Goal: Complete application form

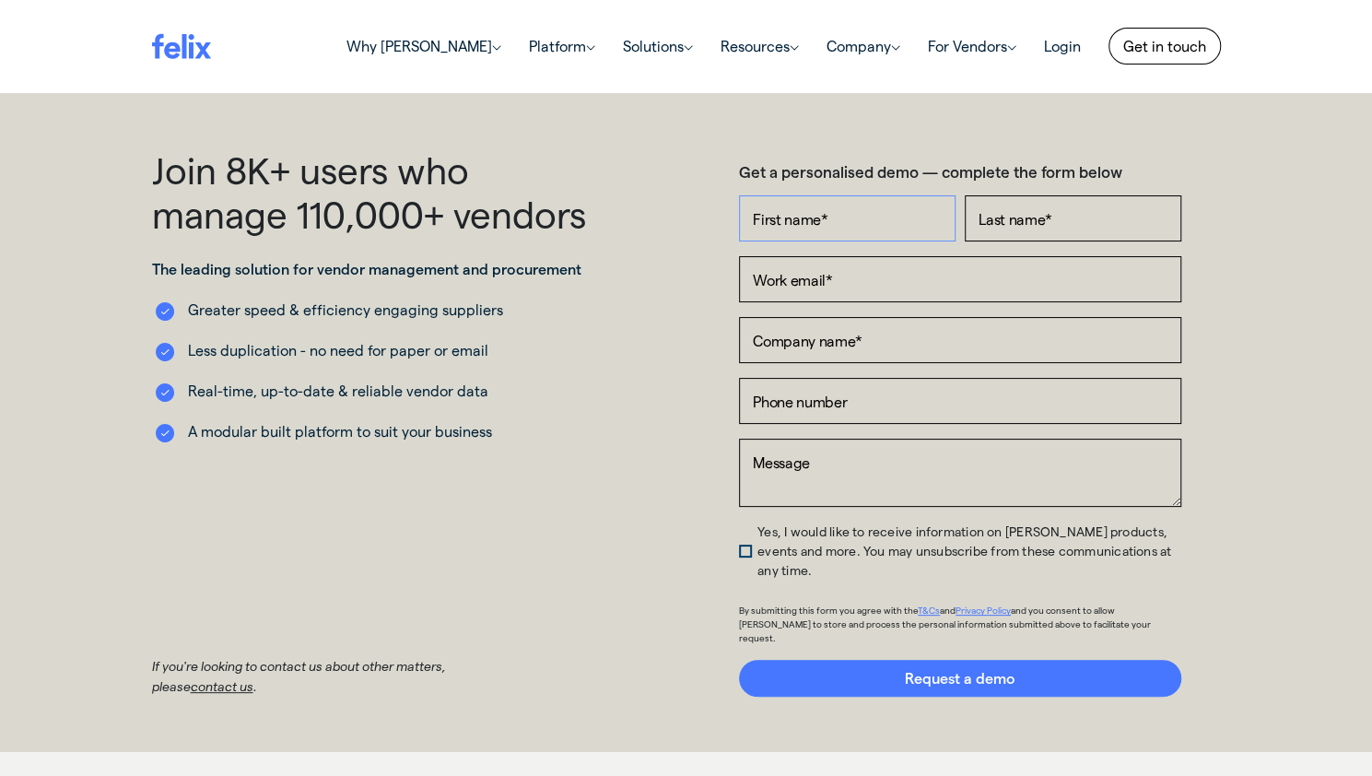
click at [830, 222] on input "First name *" at bounding box center [847, 218] width 217 height 46
type input "[PERSON_NAME]"
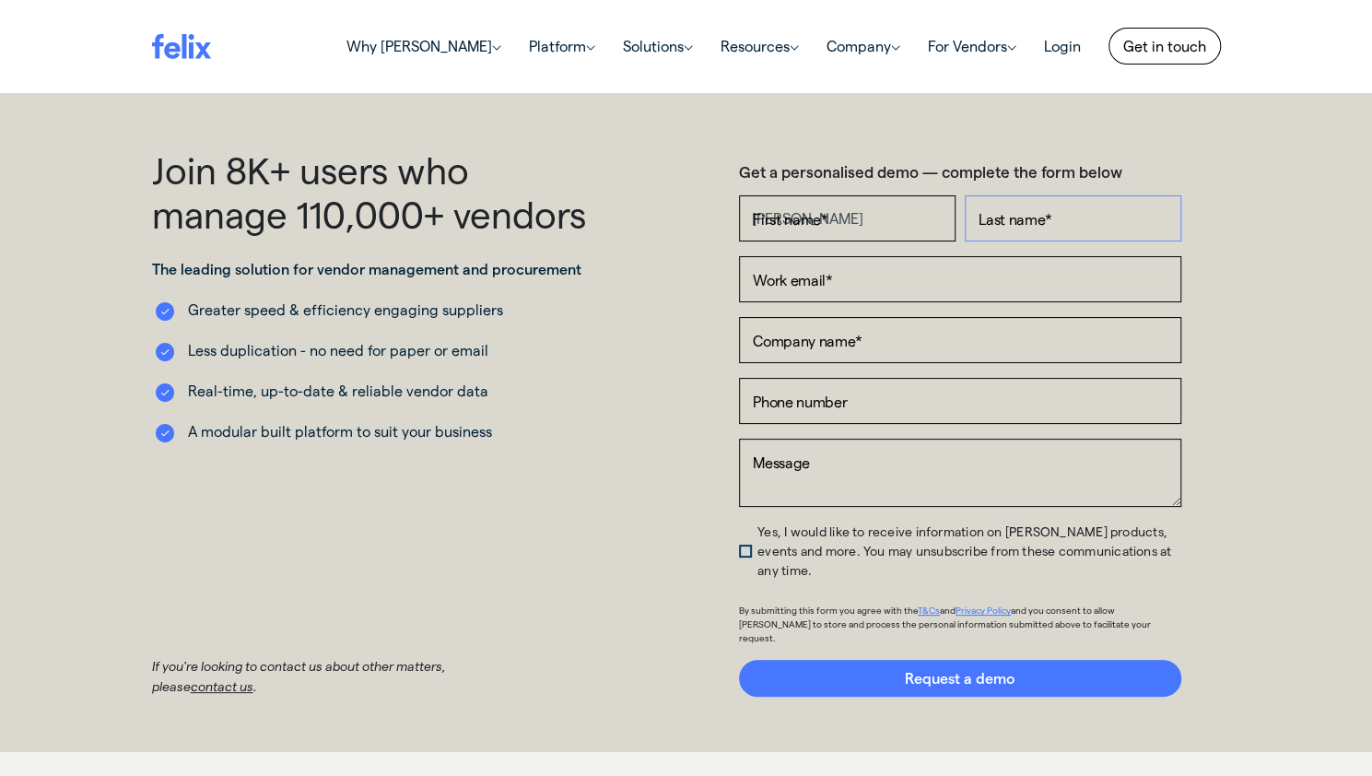
type input "[PERSON_NAME]"
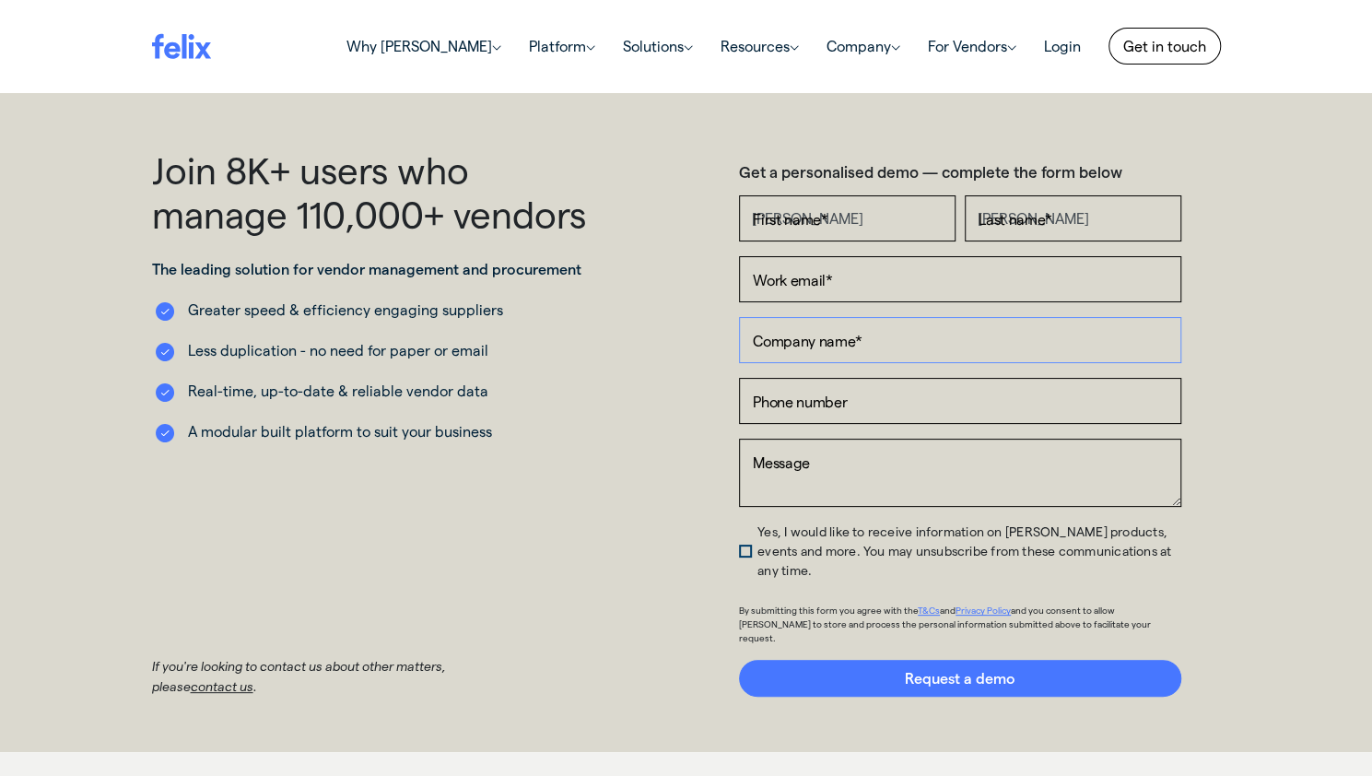
type input "bulk recovered materials"
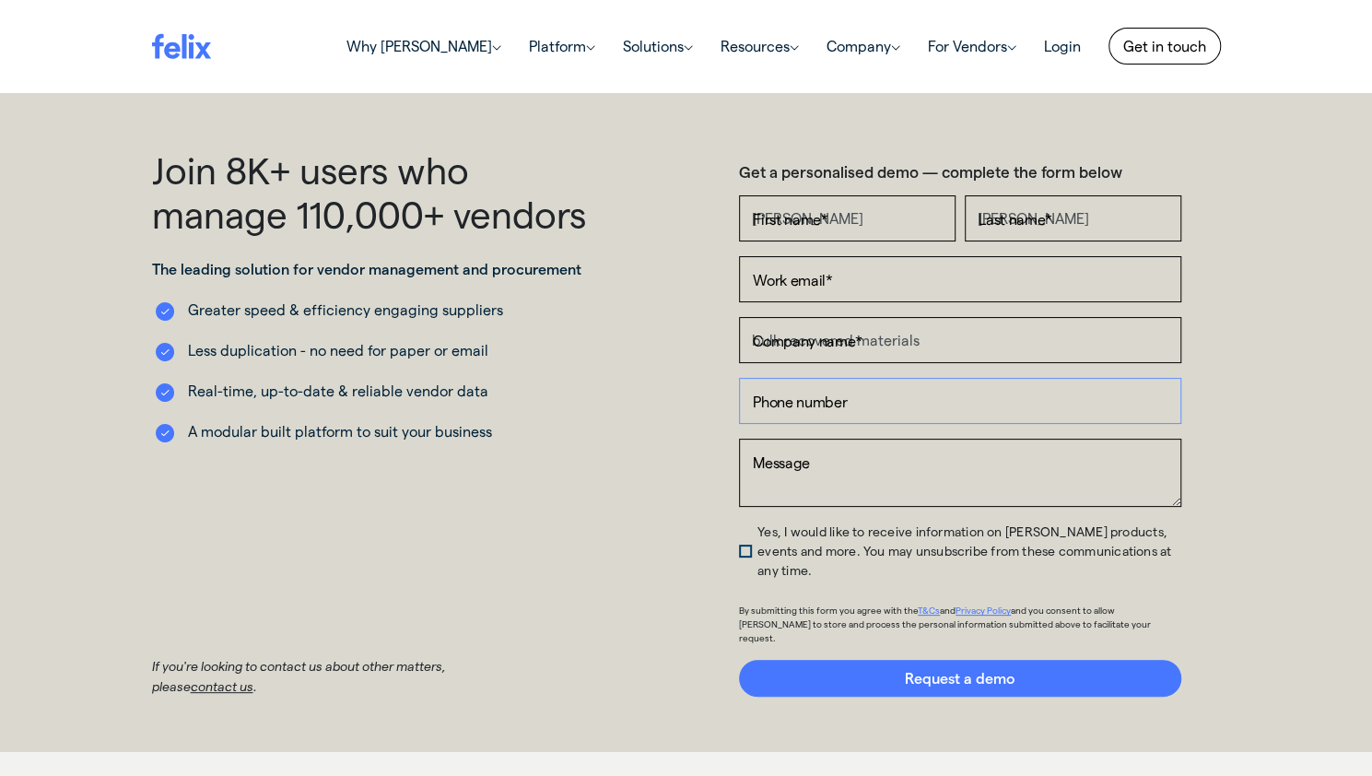
type input "[PHONE_NUMBER]"
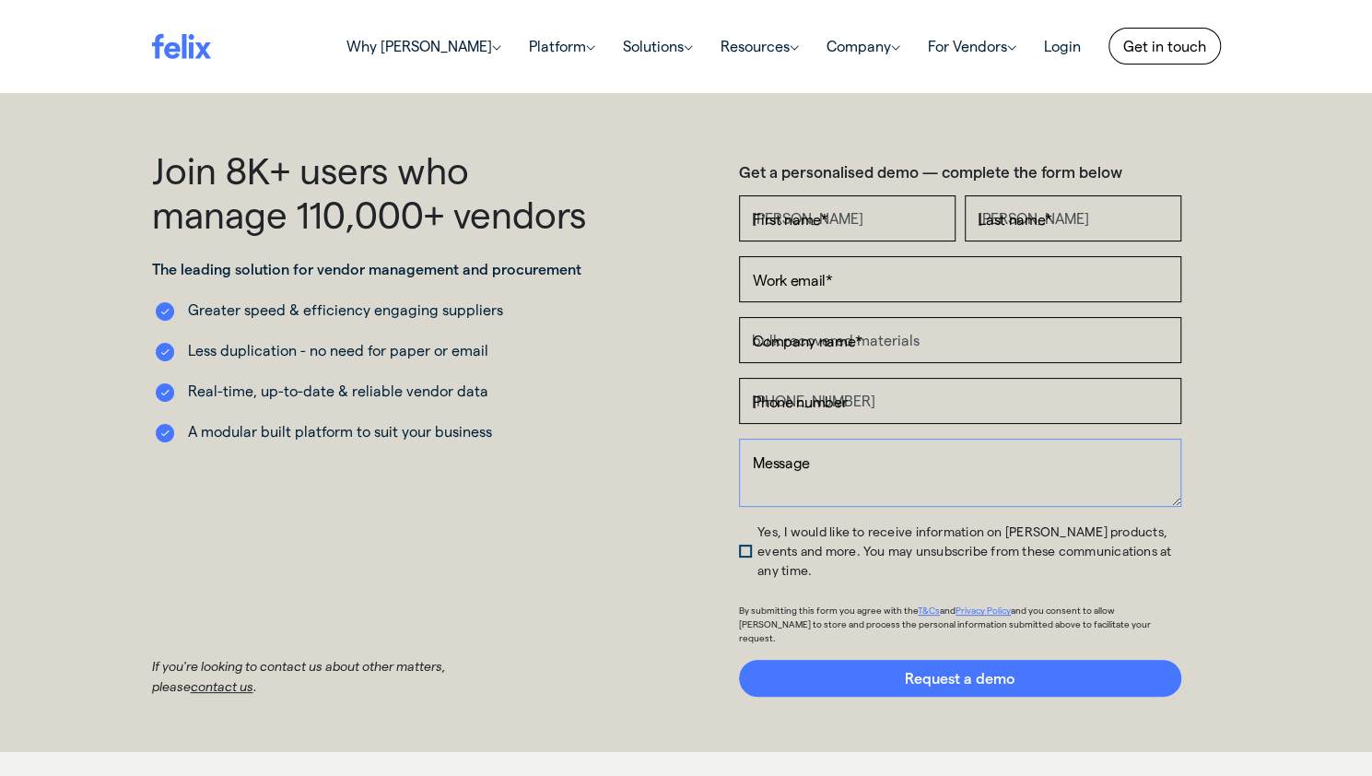
click at [861, 452] on textarea "Message" at bounding box center [960, 473] width 442 height 68
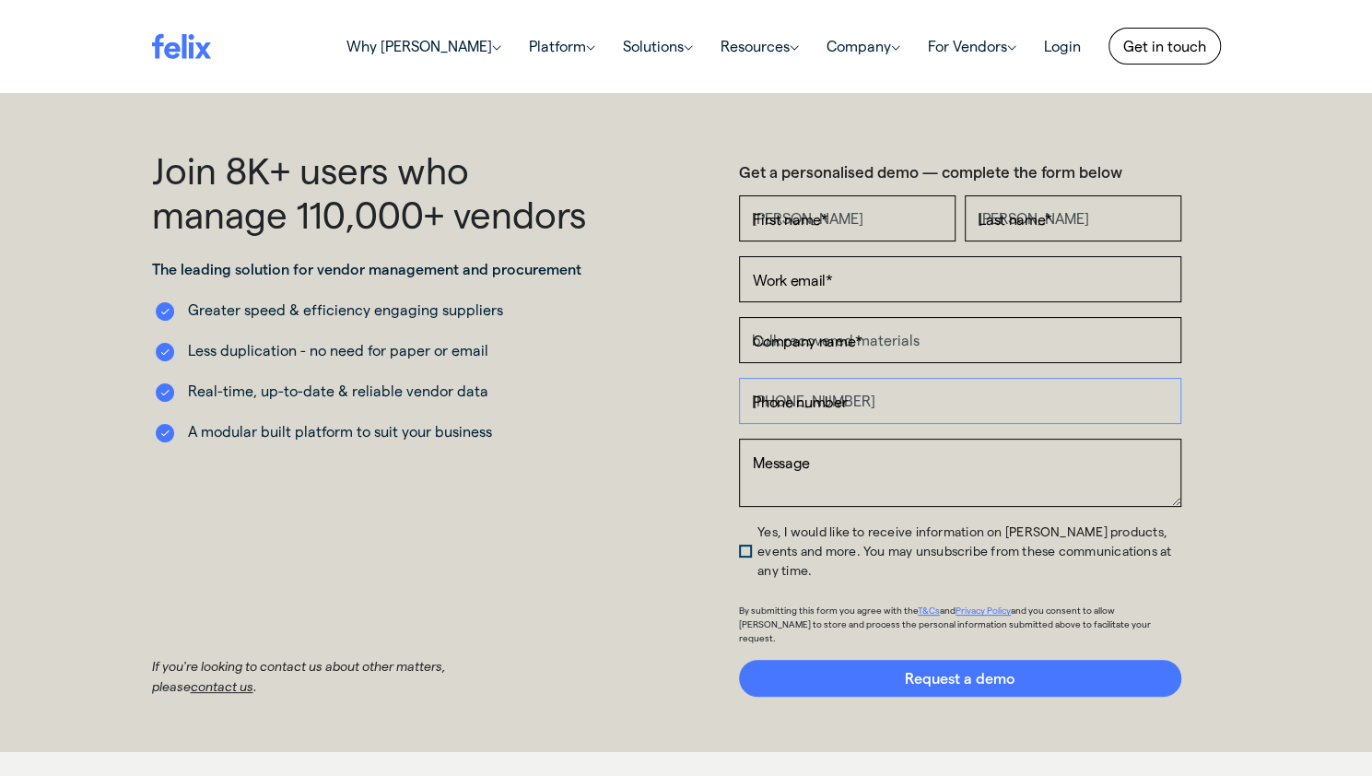
click at [855, 407] on input "[PHONE_NUMBER]" at bounding box center [960, 401] width 442 height 46
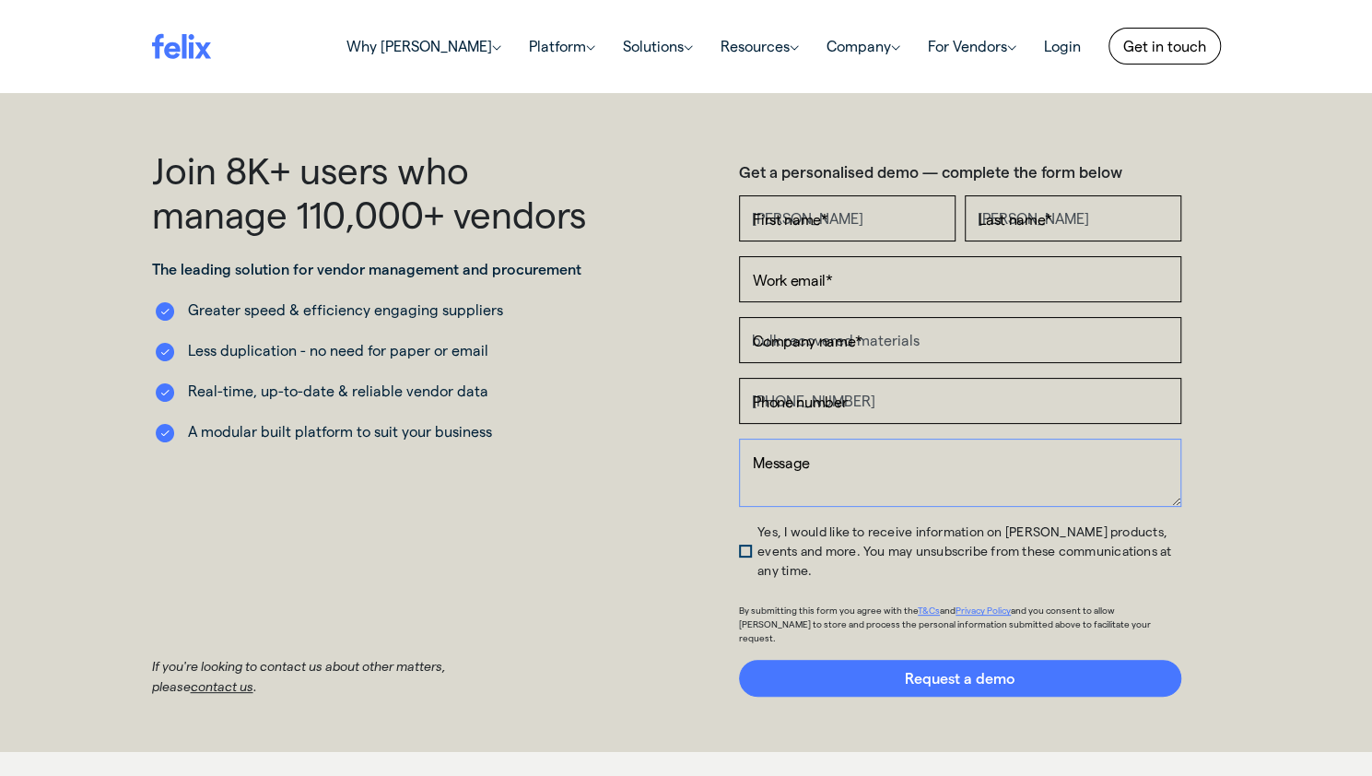
click at [791, 458] on textarea "Message" at bounding box center [960, 473] width 442 height 68
click at [757, 543] on span "Yes, I would like to receive information on [PERSON_NAME] products, events and …" at bounding box center [964, 550] width 414 height 54
click at [741, 526] on input "Yes, I would like to receive information on [PERSON_NAME] products, events and …" at bounding box center [745, 526] width 12 height 0
click at [757, 537] on span "Yes, I would like to receive information on [PERSON_NAME] products, events and …" at bounding box center [964, 550] width 414 height 54
click at [741, 526] on input "Yes, I would like to receive information on [PERSON_NAME] products, events and …" at bounding box center [745, 526] width 12 height 0
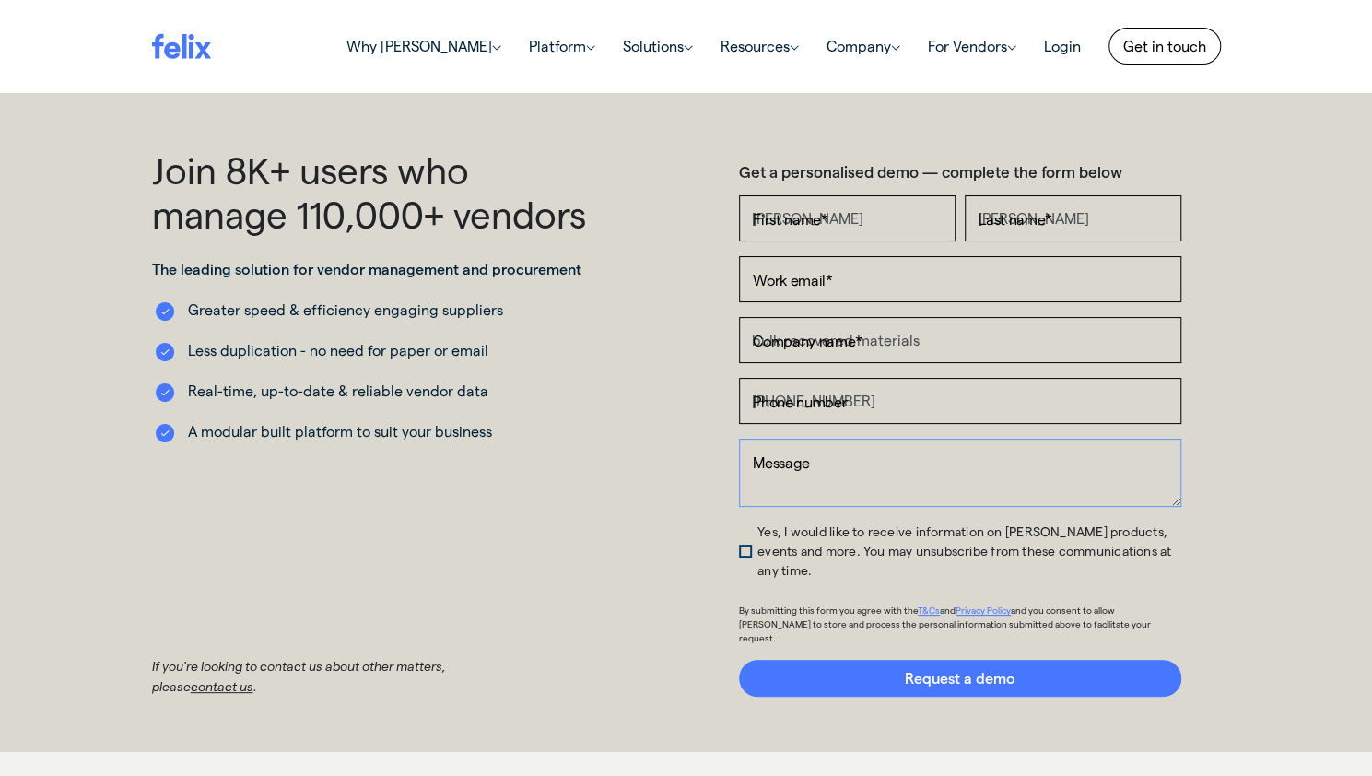
click at [814, 480] on textarea "Message" at bounding box center [960, 473] width 442 height 68
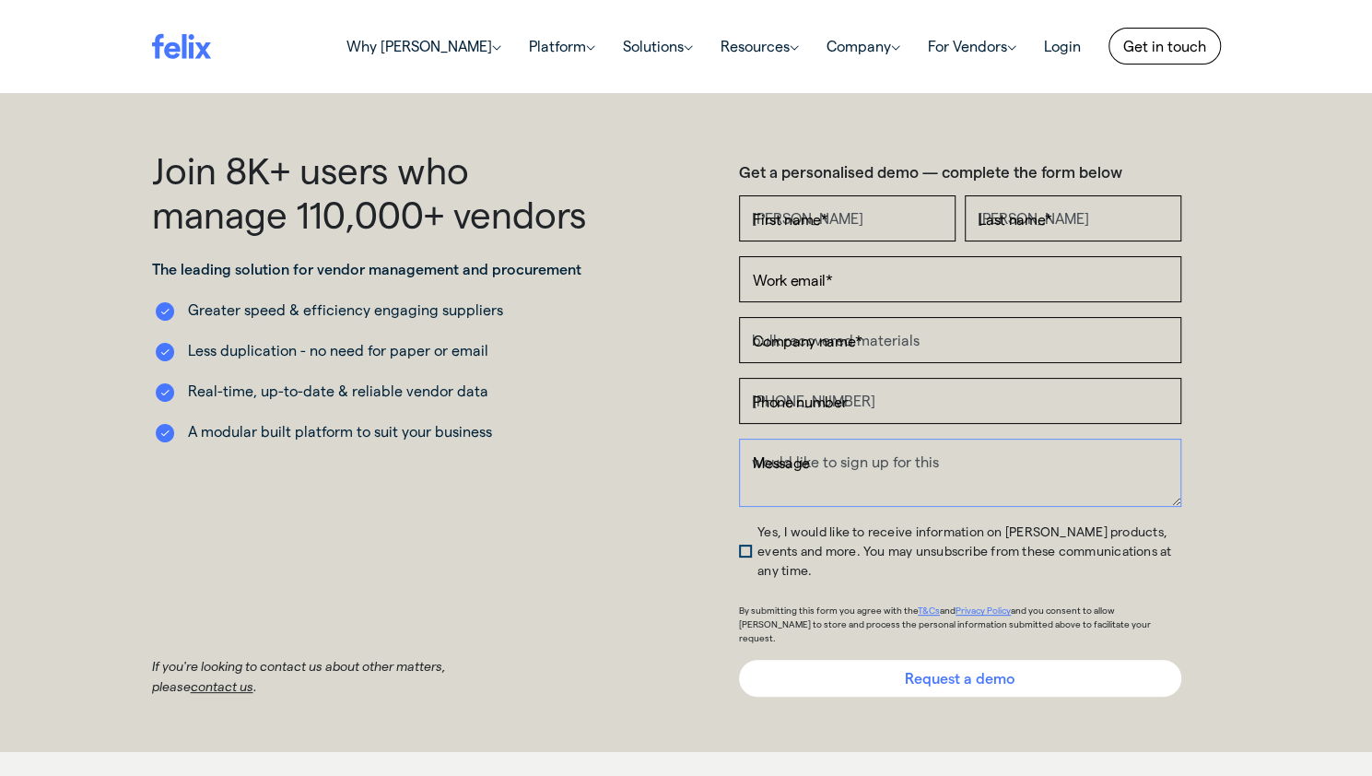
type textarea "would like to sign up for this"
click at [887, 660] on input "Request a demo" at bounding box center [960, 678] width 442 height 37
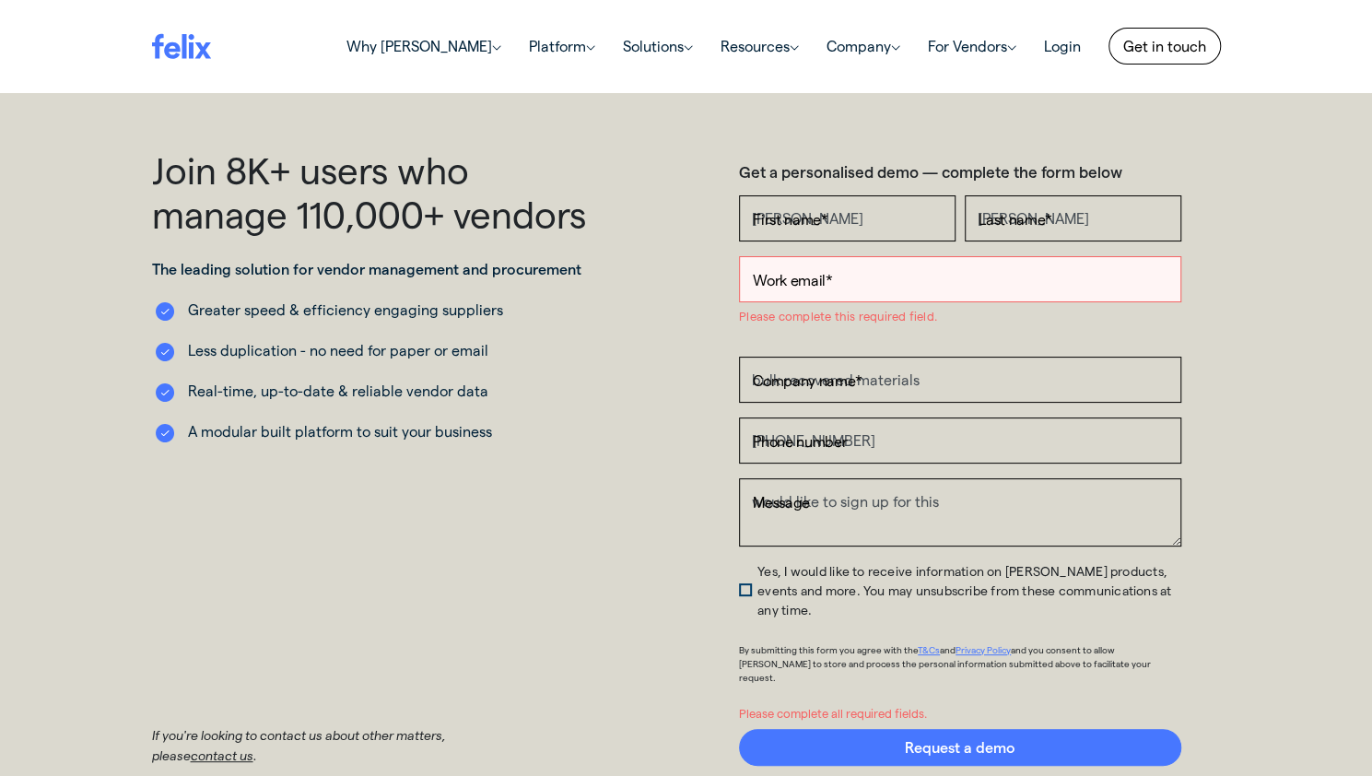
click at [811, 276] on input "Work email *" at bounding box center [960, 279] width 442 height 46
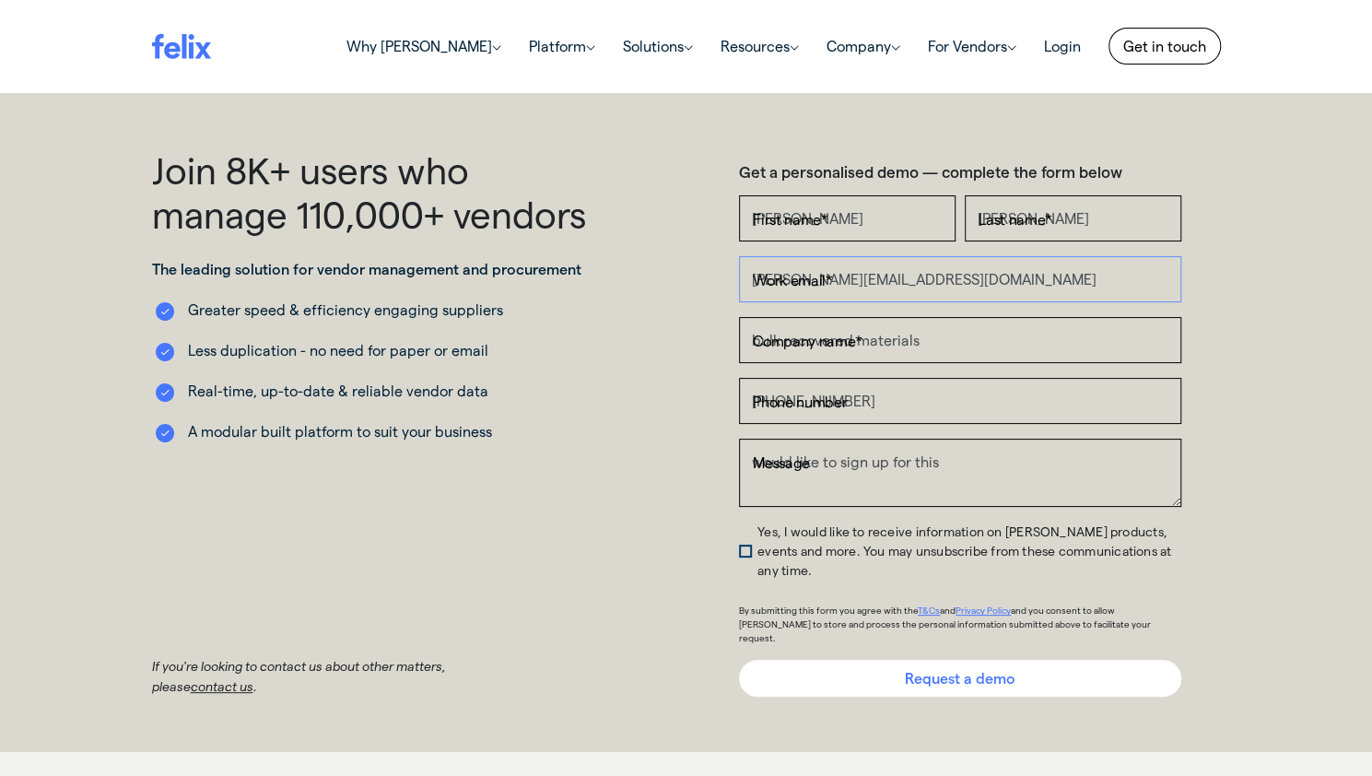
type input "[PERSON_NAME][EMAIL_ADDRESS][DOMAIN_NAME]"
click at [929, 660] on input "Request a demo" at bounding box center [960, 678] width 442 height 37
